Goal: Transaction & Acquisition: Purchase product/service

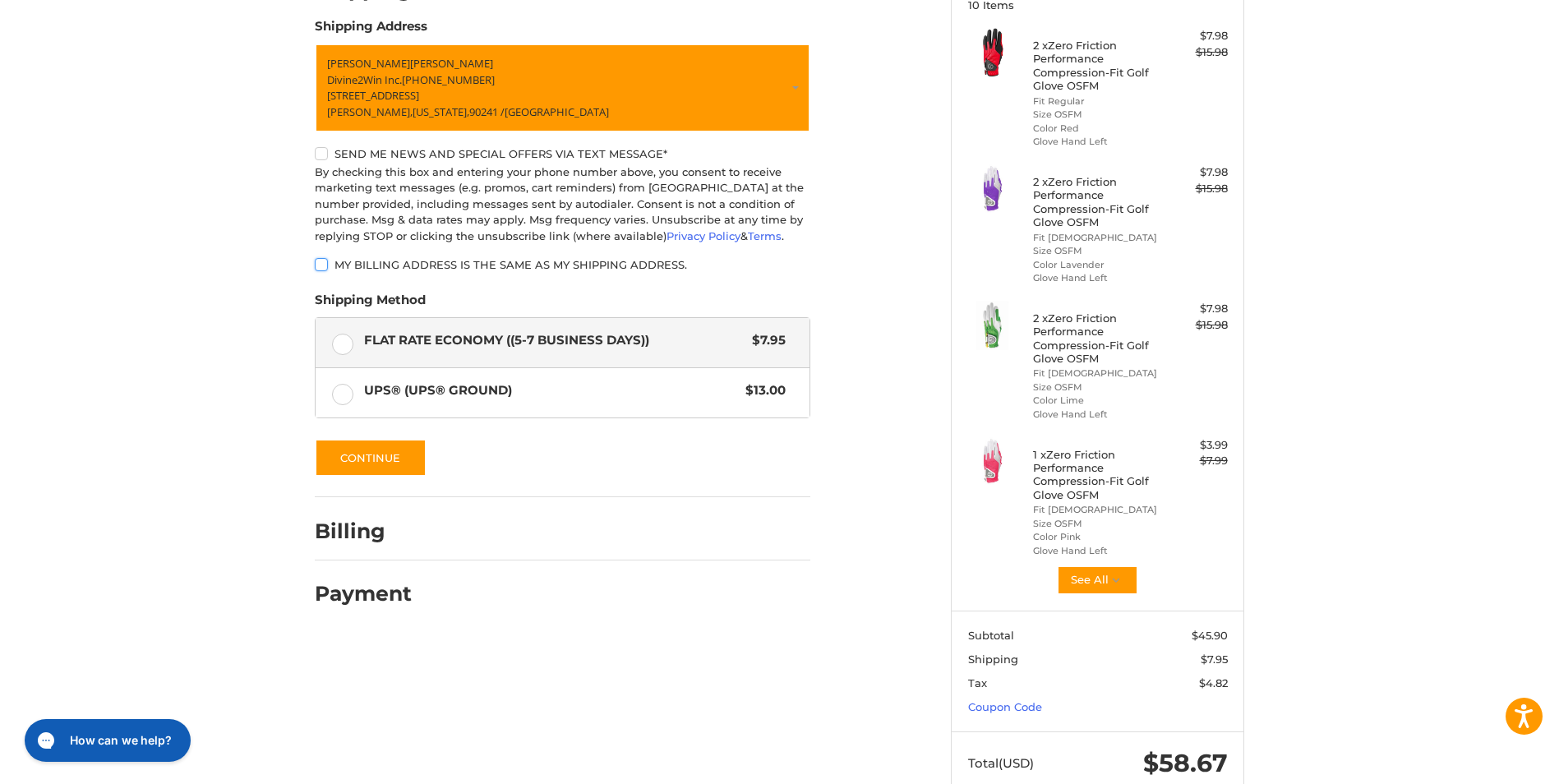
scroll to position [285, 0]
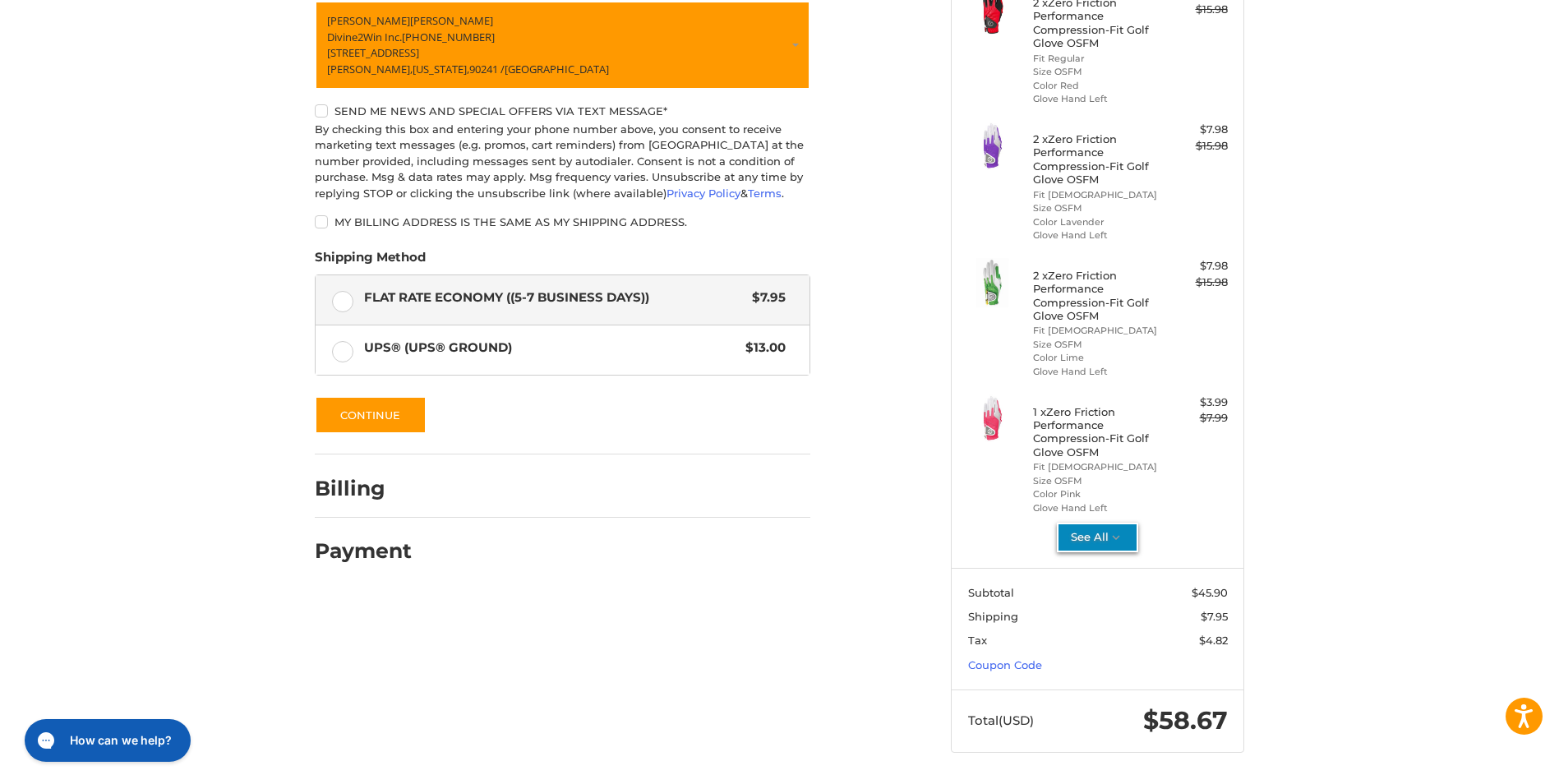
click at [1099, 543] on button "See All" at bounding box center [1097, 537] width 82 height 29
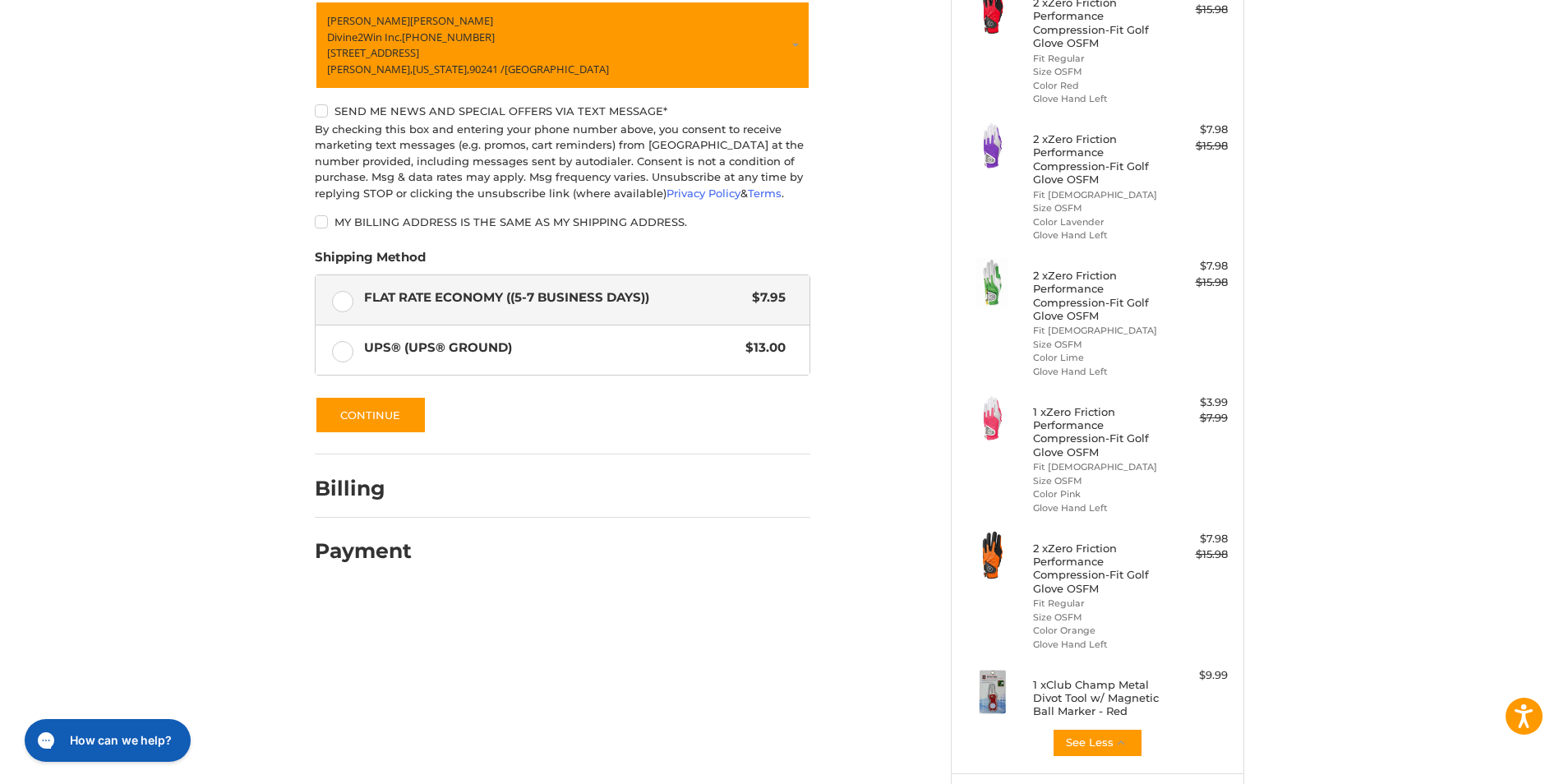
click at [1079, 435] on h4 "1 x Zero Friction Performance Compression-Fit Golf Glove OSFM" at bounding box center [1095, 431] width 126 height 53
click at [995, 432] on img at bounding box center [993, 420] width 50 height 50
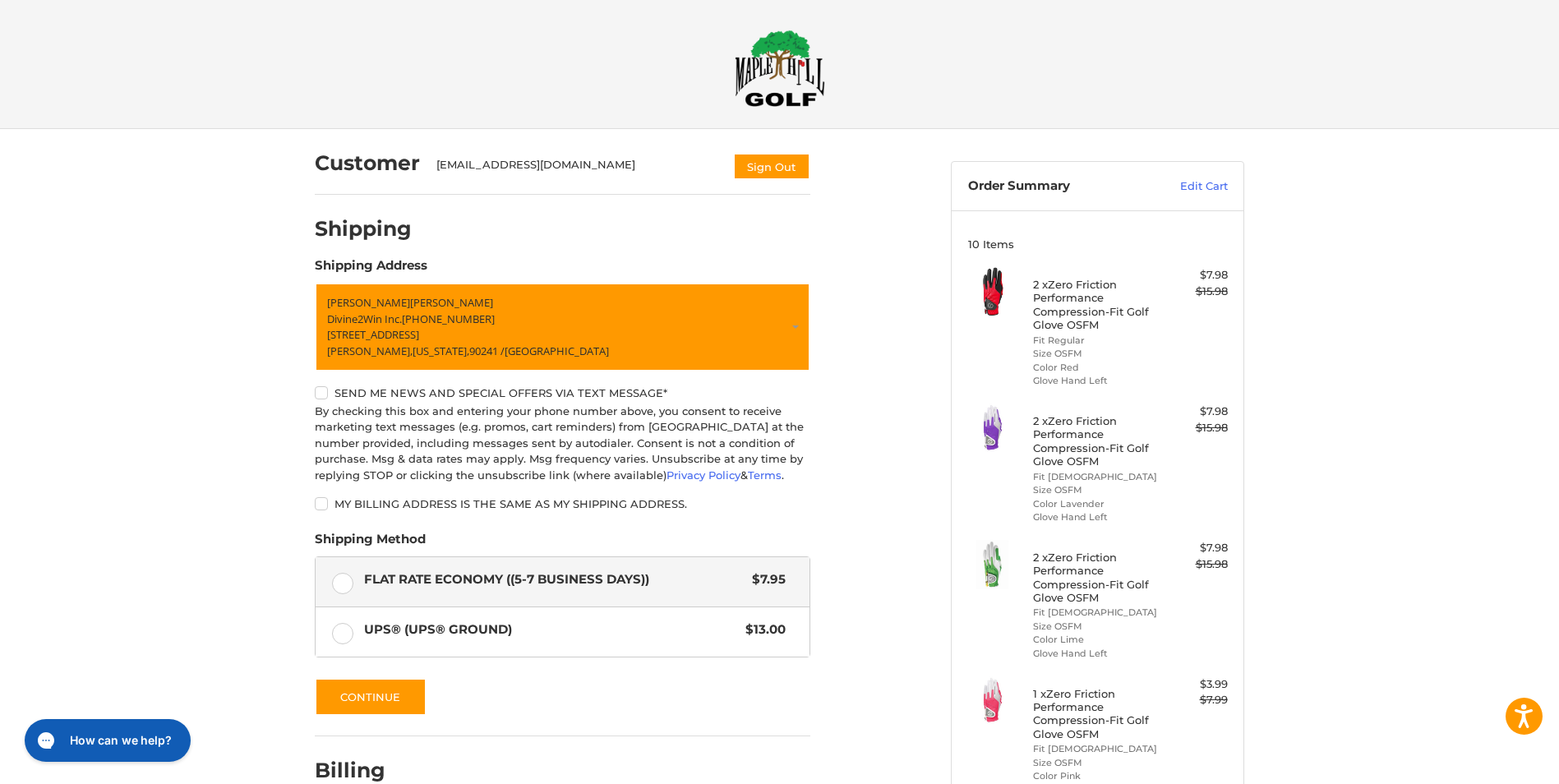
scroll to position [0, 0]
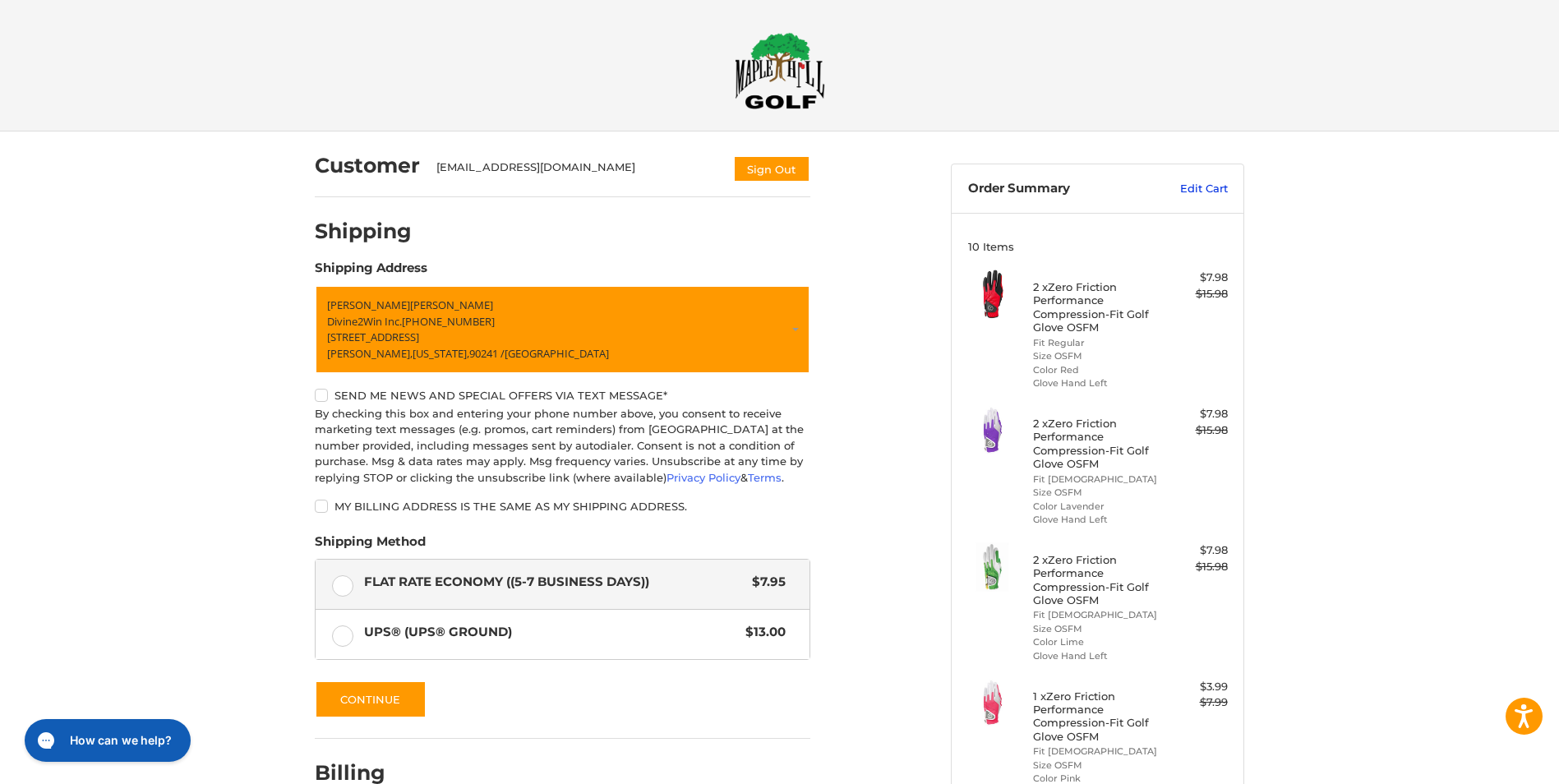
click at [1200, 194] on link "Edit Cart" at bounding box center [1186, 189] width 83 height 17
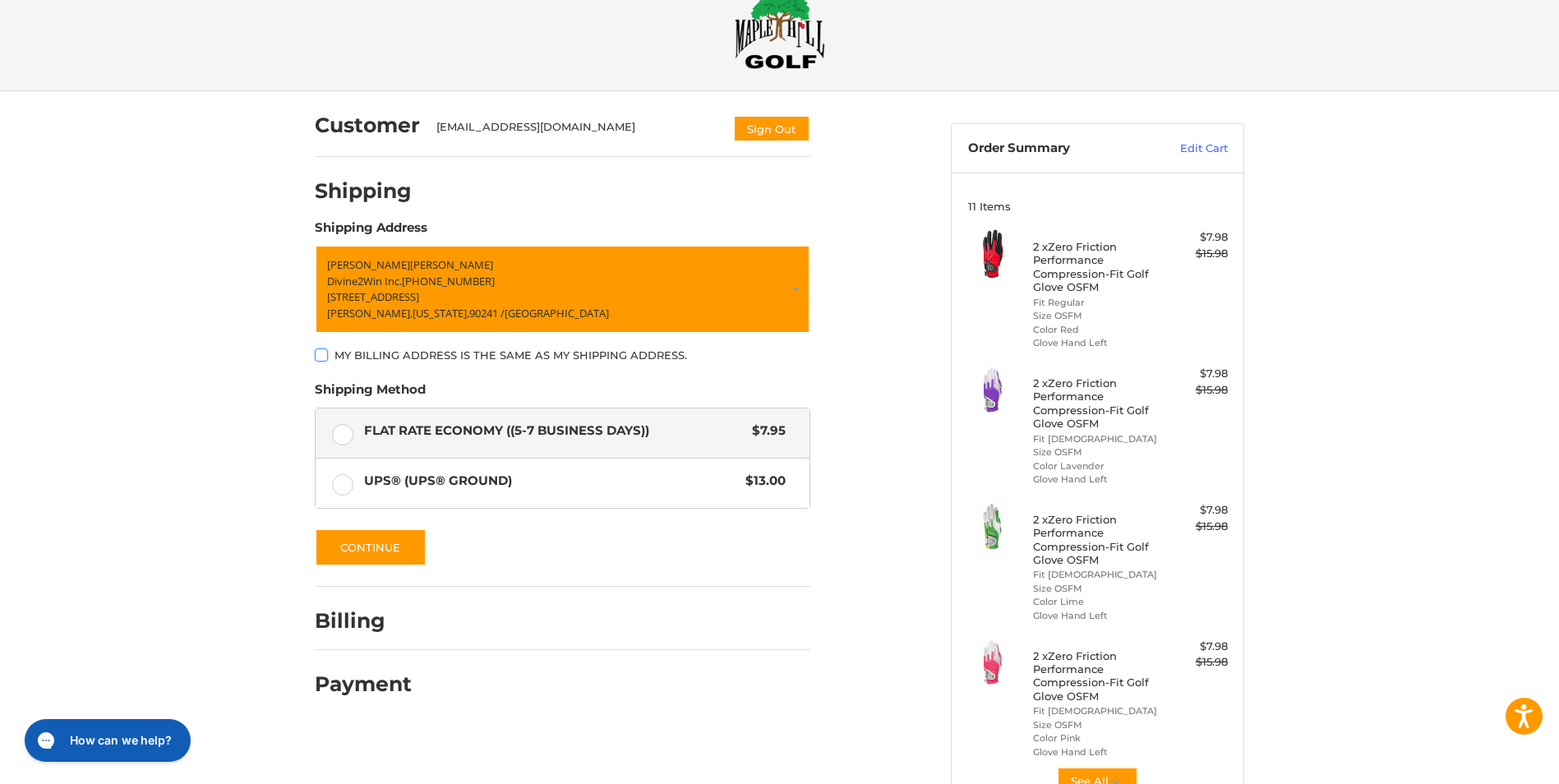
scroll to position [285, 0]
